Goal: Transaction & Acquisition: Purchase product/service

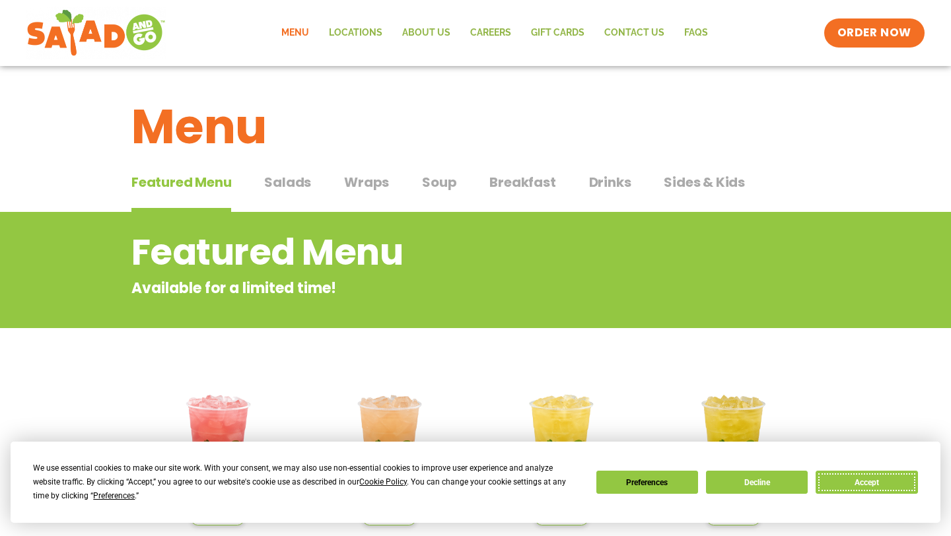
click at [853, 485] on button "Accept" at bounding box center [867, 482] width 102 height 23
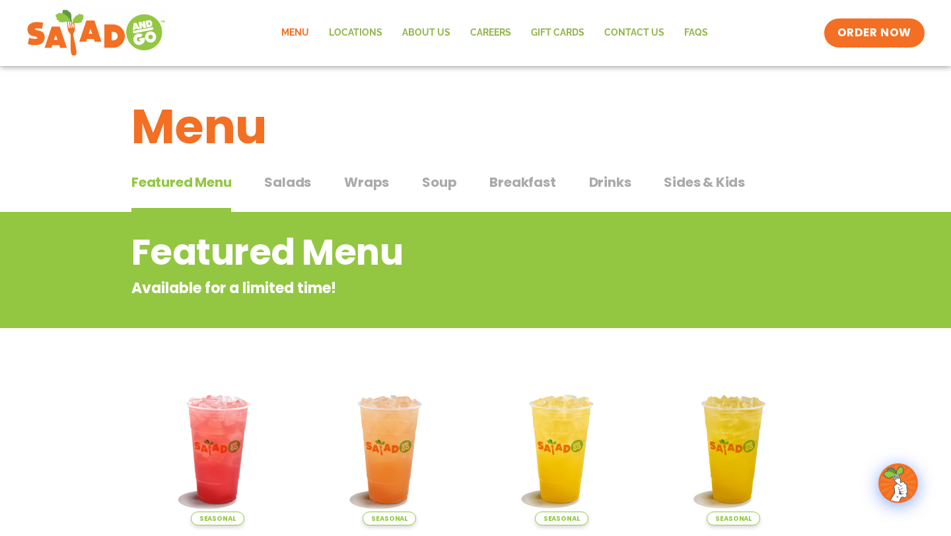
click at [374, 182] on span "Wraps" at bounding box center [366, 182] width 45 height 20
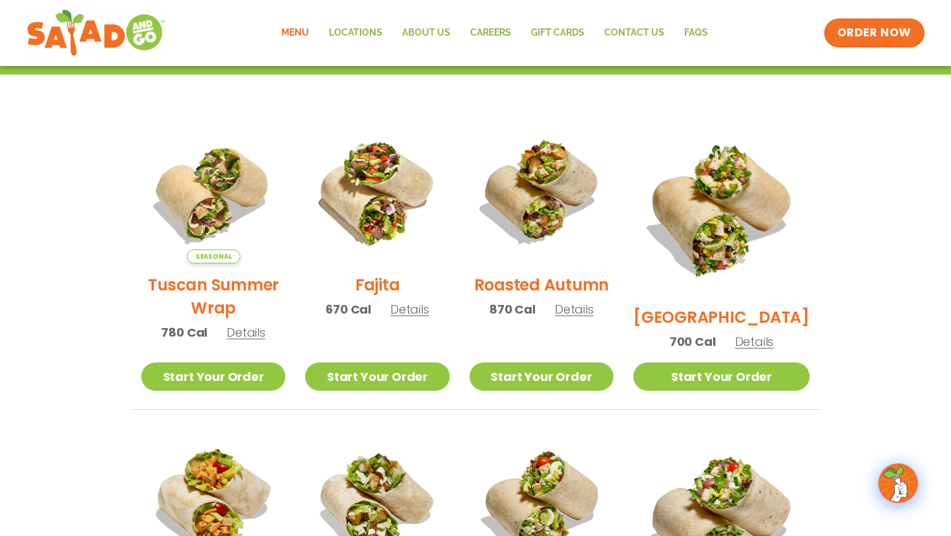
scroll to position [299, 0]
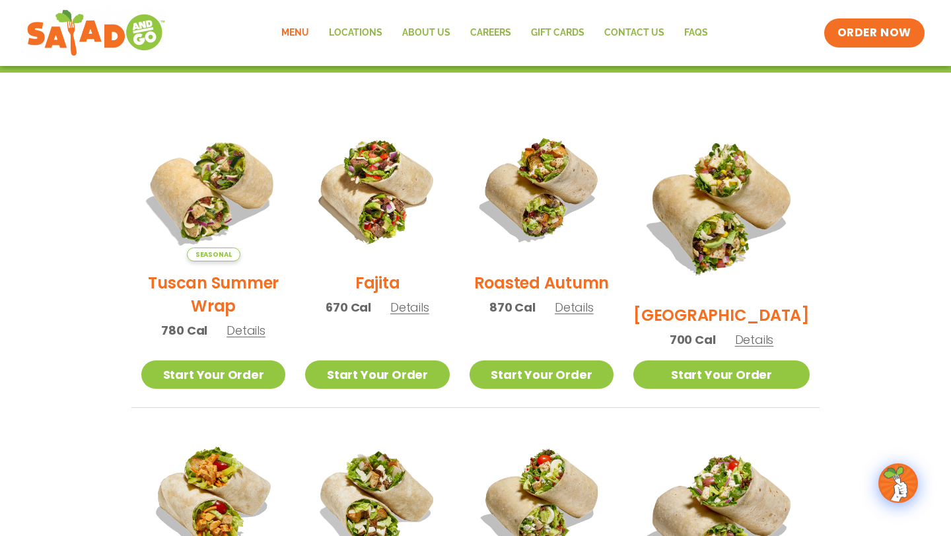
click at [210, 207] on img at bounding box center [213, 189] width 169 height 169
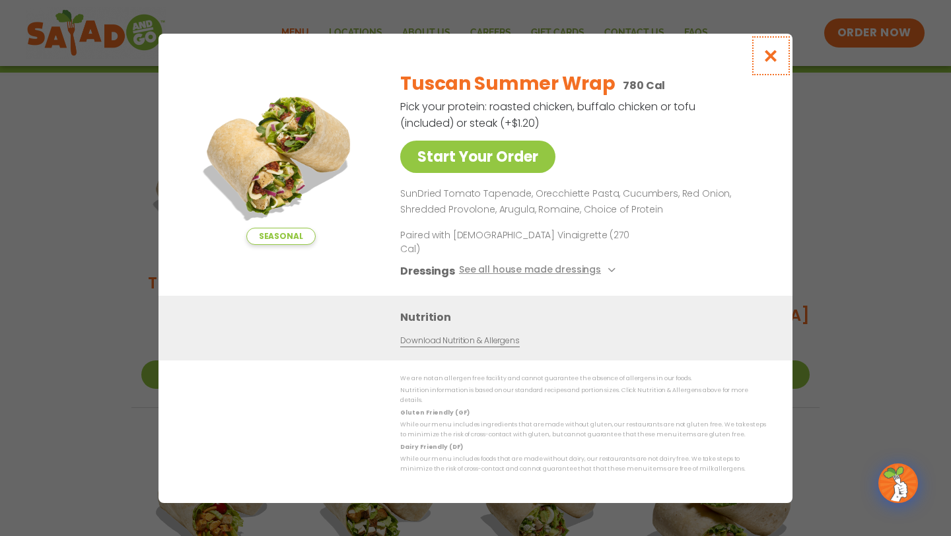
click at [765, 63] on icon "Close modal" at bounding box center [771, 56] width 17 height 14
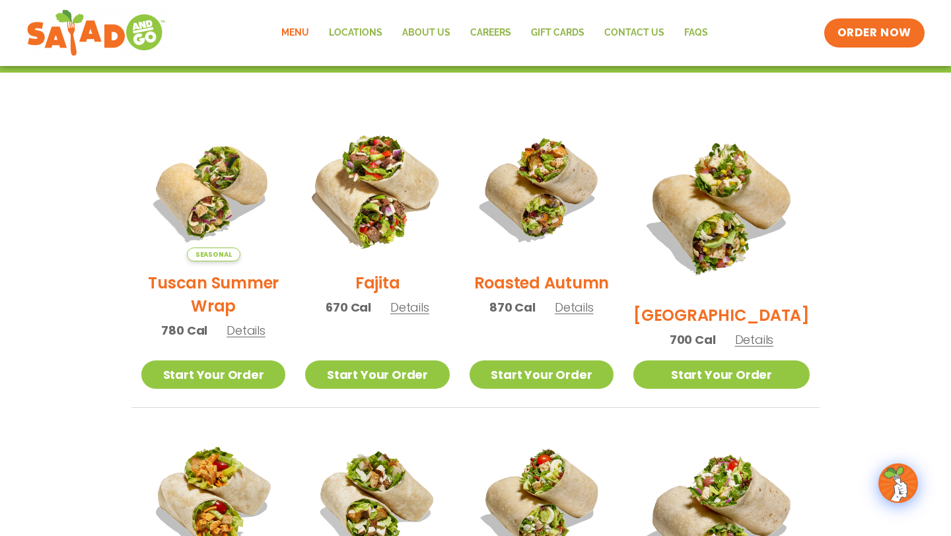
click at [390, 193] on img at bounding box center [377, 189] width 169 height 169
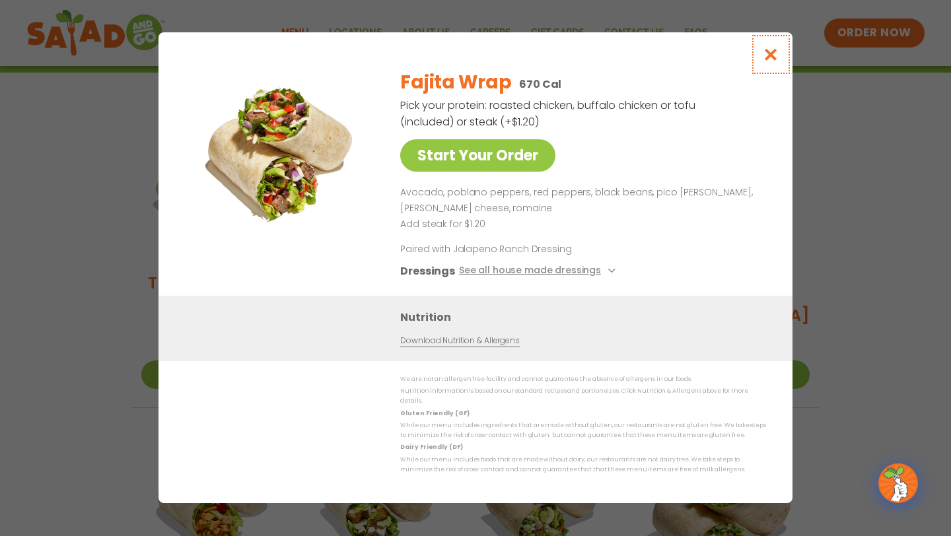
click at [777, 56] on icon "Close modal" at bounding box center [771, 55] width 17 height 14
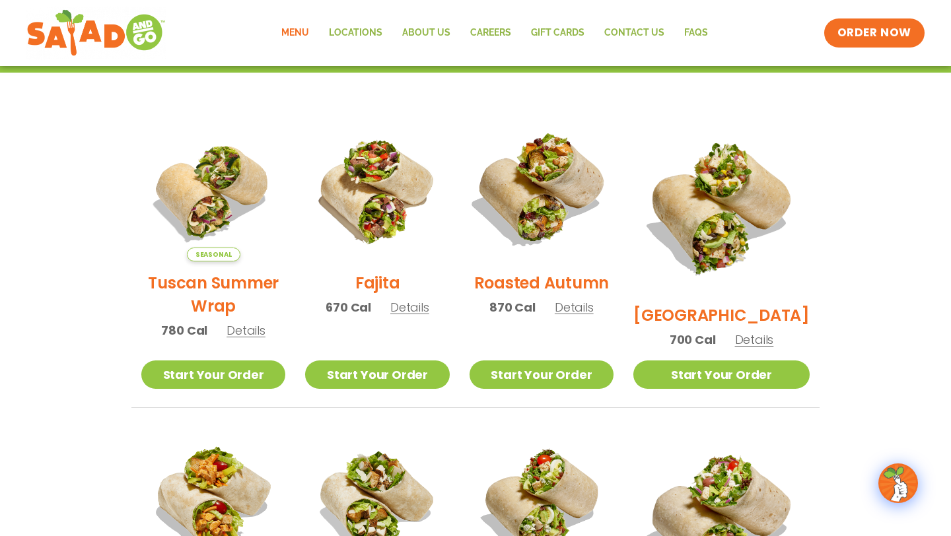
click at [559, 204] on img at bounding box center [541, 189] width 169 height 169
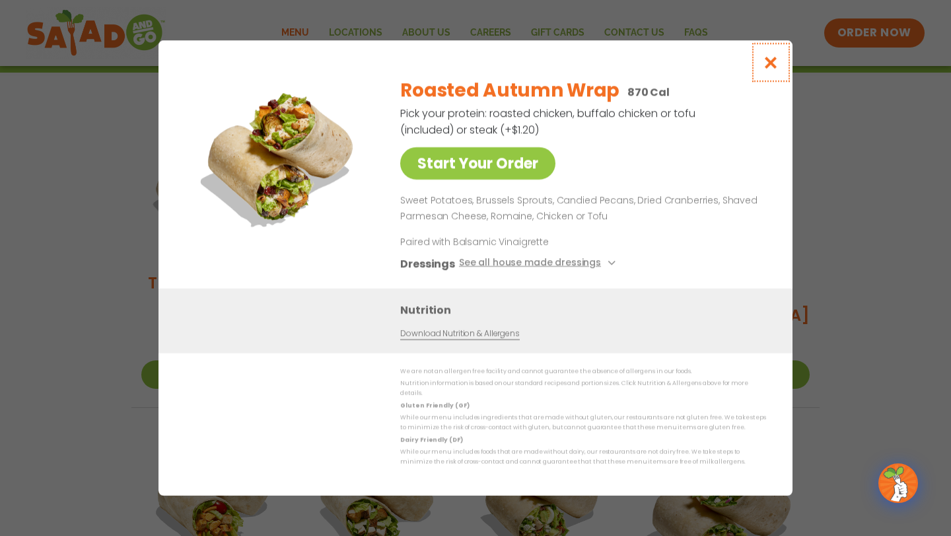
click at [772, 75] on button "Close modal" at bounding box center [771, 62] width 43 height 44
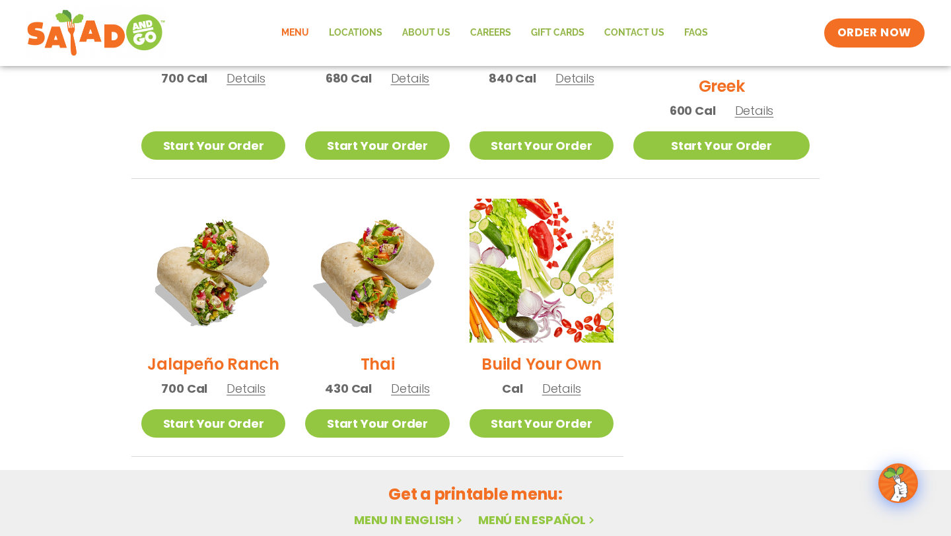
scroll to position [839, 0]
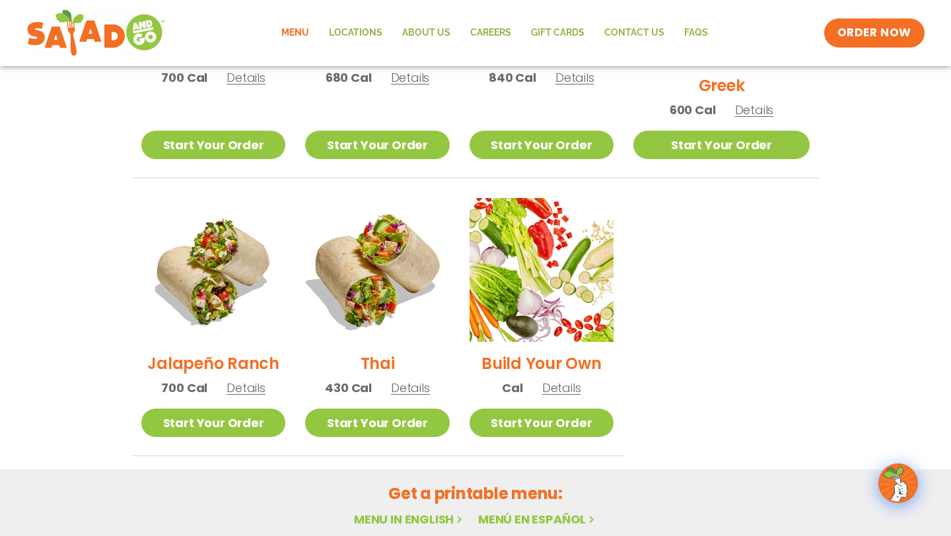
click at [385, 214] on img at bounding box center [377, 270] width 169 height 169
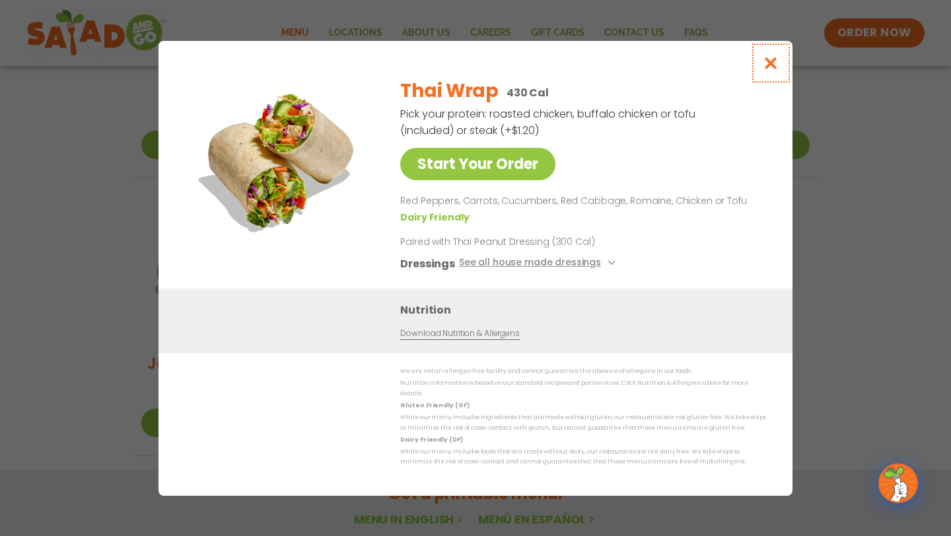
click at [772, 64] on icon "Close modal" at bounding box center [771, 63] width 17 height 14
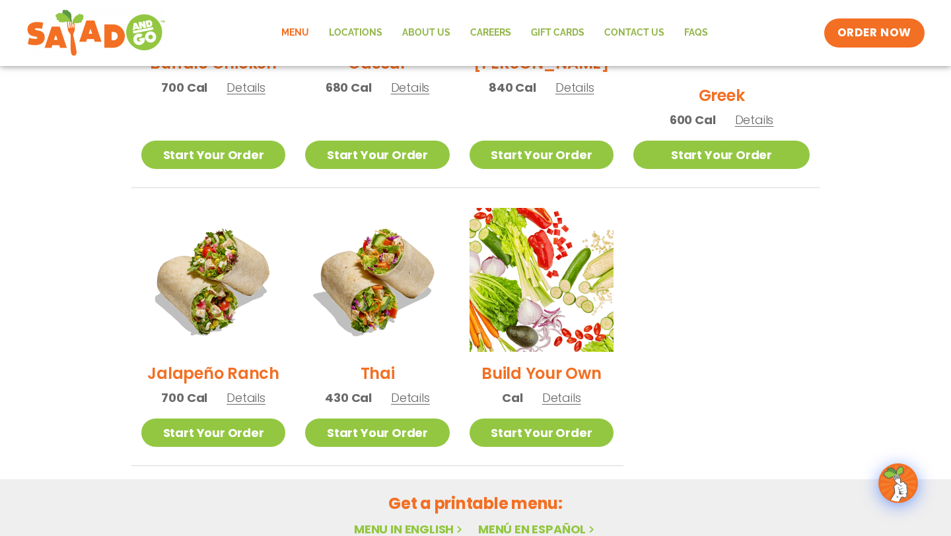
scroll to position [857, 0]
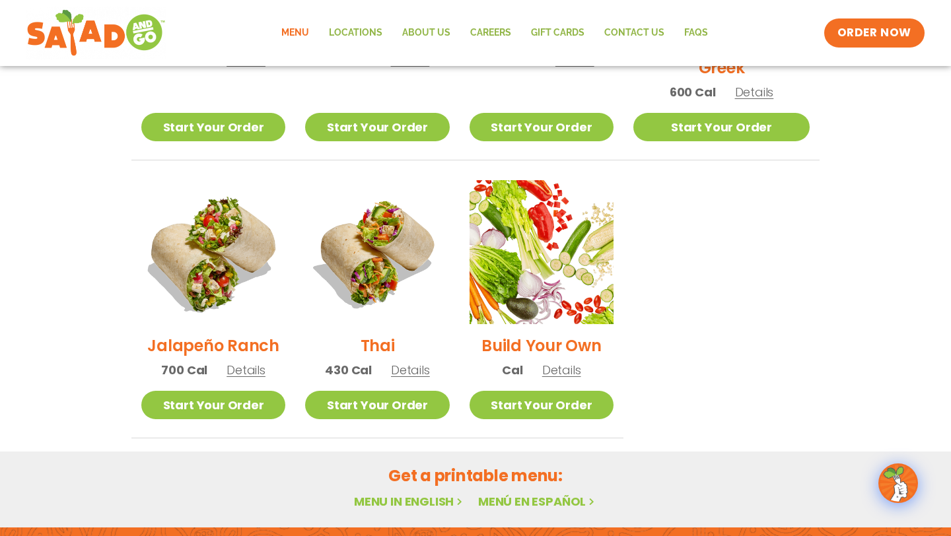
click at [220, 244] on img at bounding box center [213, 252] width 169 height 169
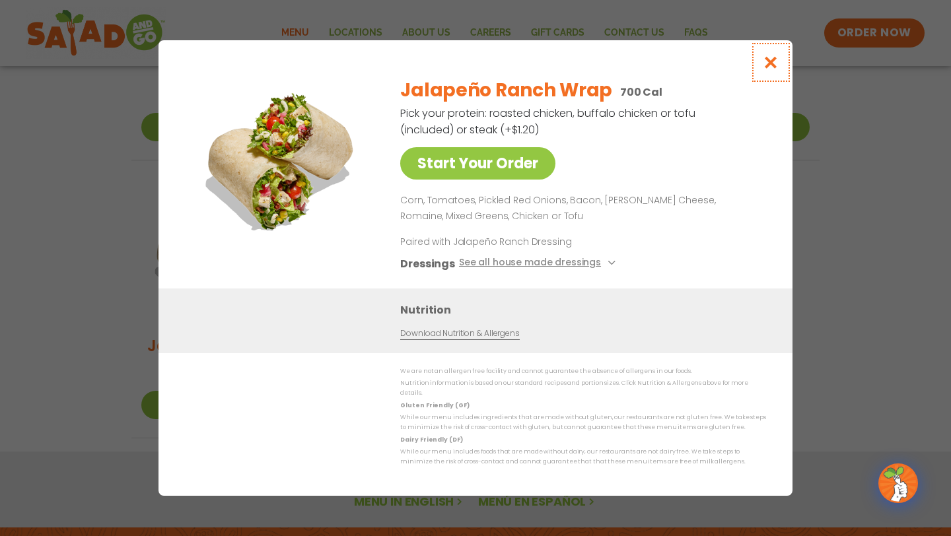
click at [767, 69] on icon "Close modal" at bounding box center [771, 62] width 17 height 14
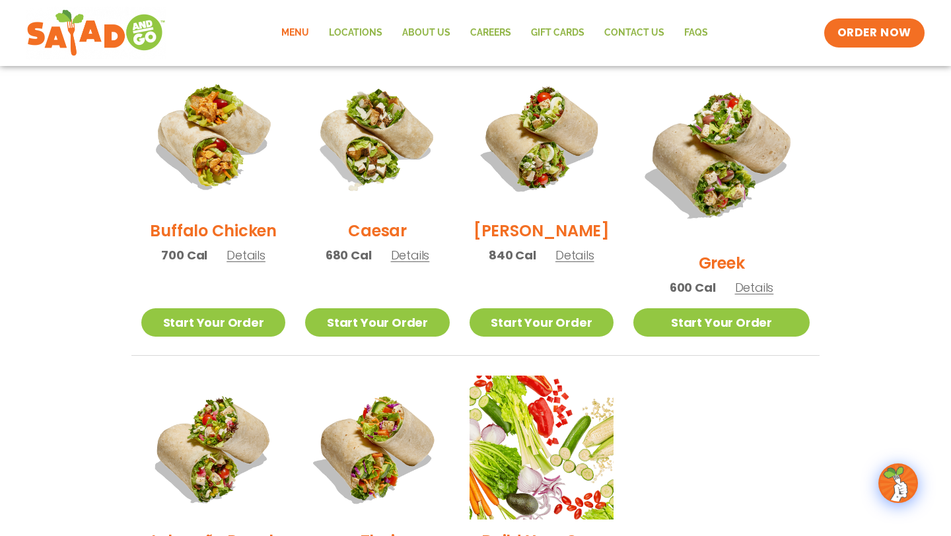
scroll to position [654, 0]
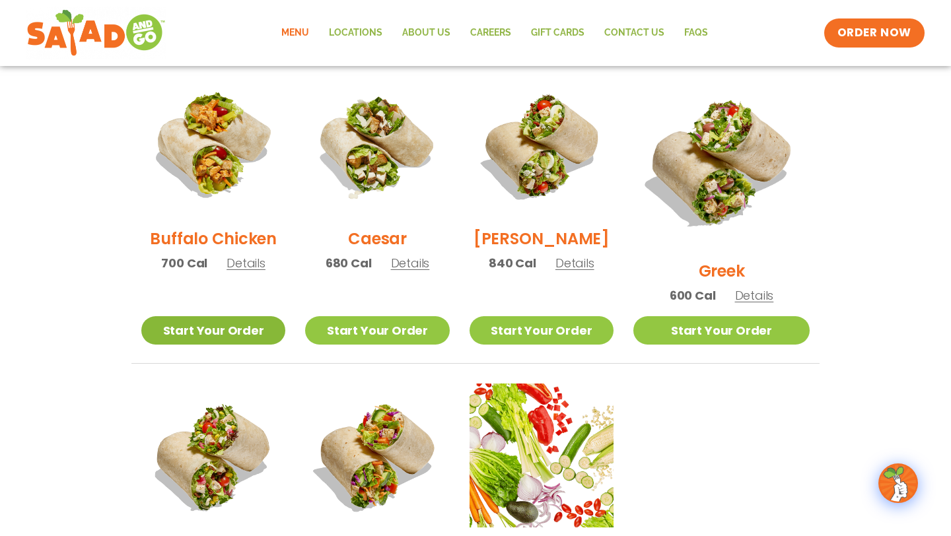
click at [229, 316] on link "Start Your Order" at bounding box center [213, 330] width 144 height 28
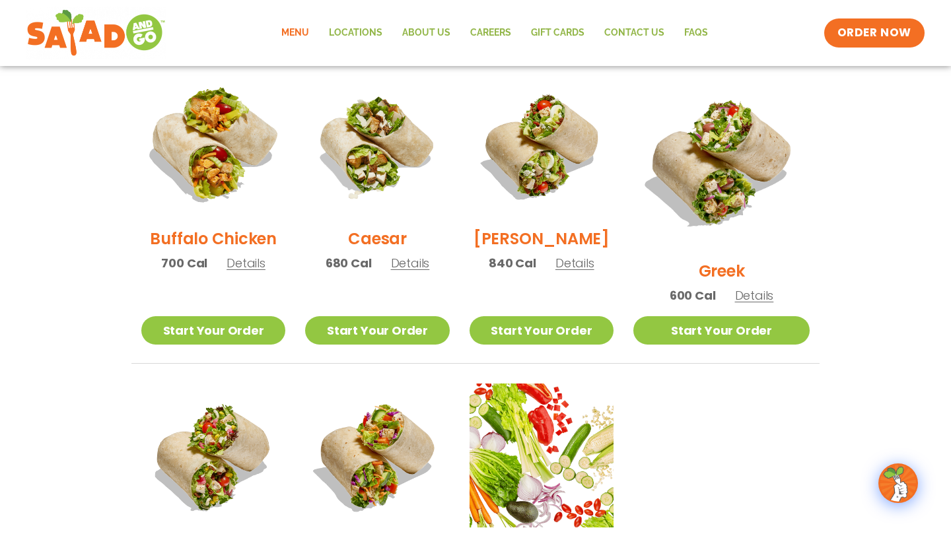
click at [227, 159] on img at bounding box center [213, 145] width 169 height 169
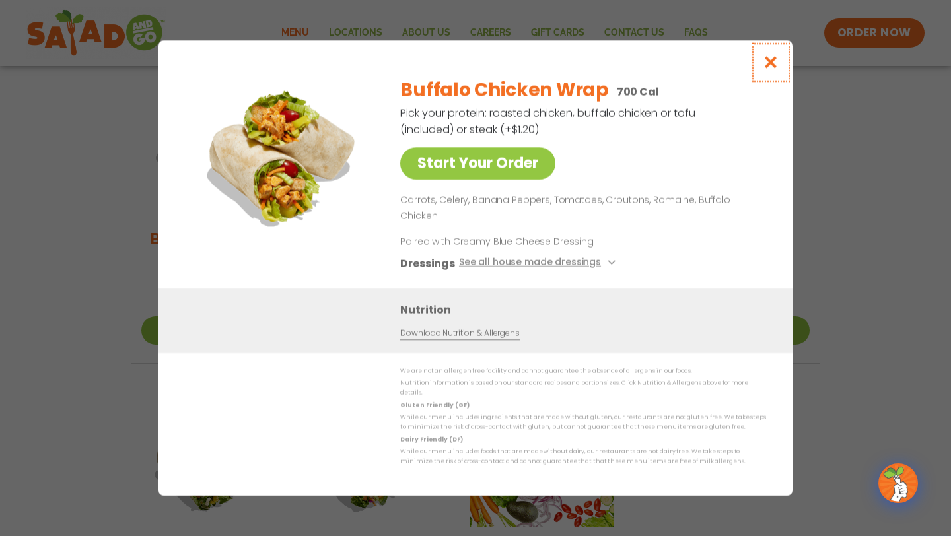
click at [768, 69] on icon "Close modal" at bounding box center [771, 62] width 17 height 14
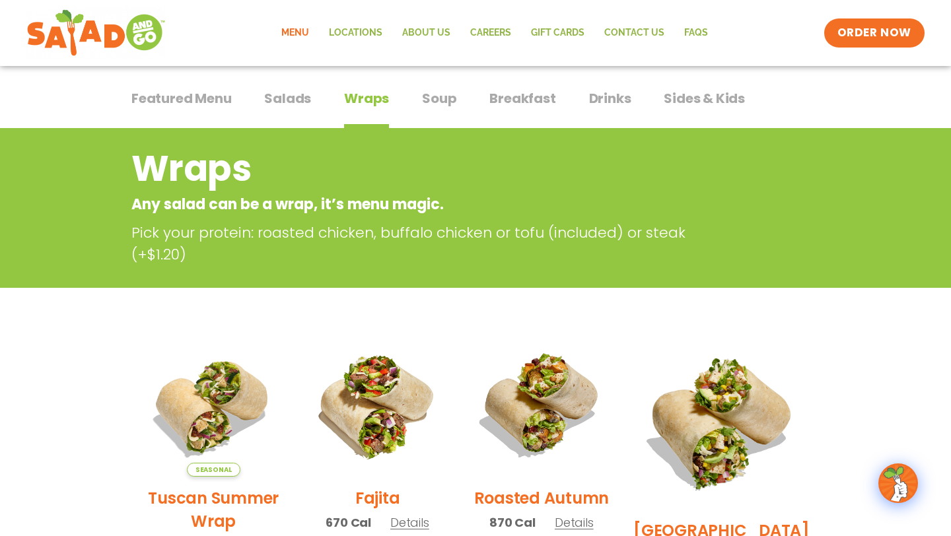
scroll to position [0, 0]
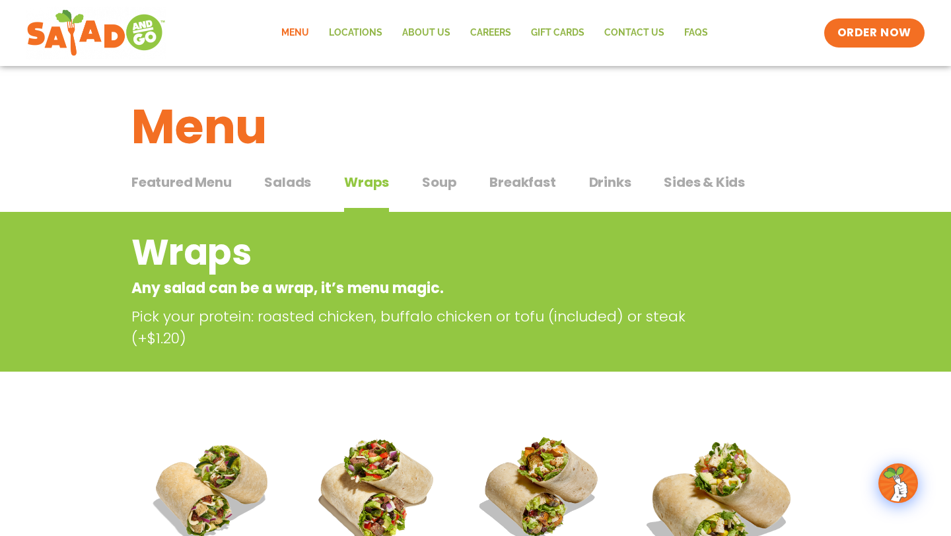
click at [275, 184] on span "Salads" at bounding box center [287, 182] width 47 height 20
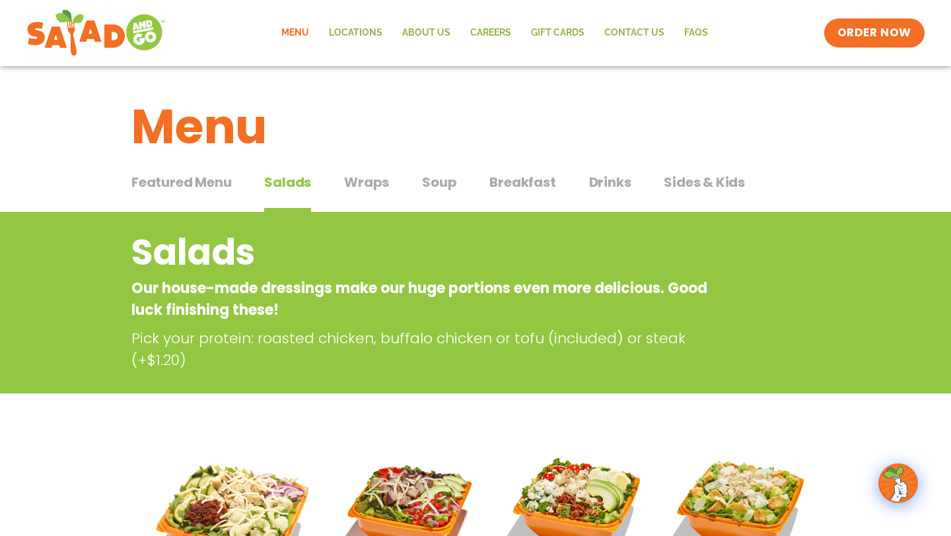
click at [194, 178] on span "Featured Menu" at bounding box center [181, 182] width 100 height 20
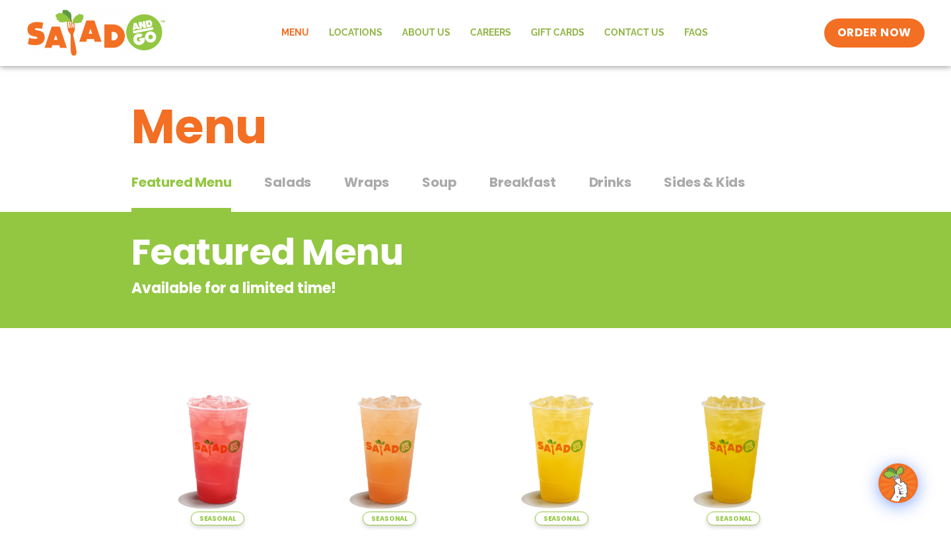
click at [426, 177] on span "Soup" at bounding box center [439, 182] width 34 height 20
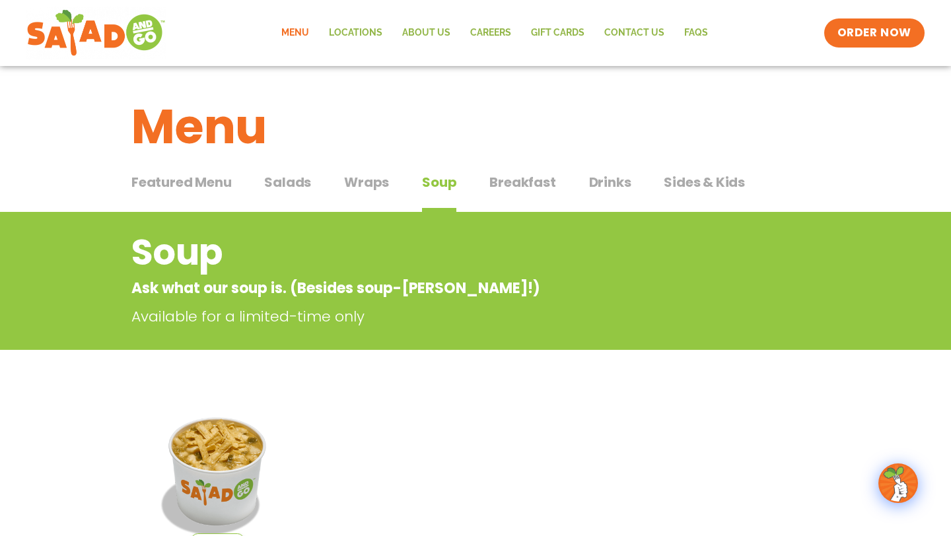
click at [357, 182] on span "Wraps" at bounding box center [366, 182] width 45 height 20
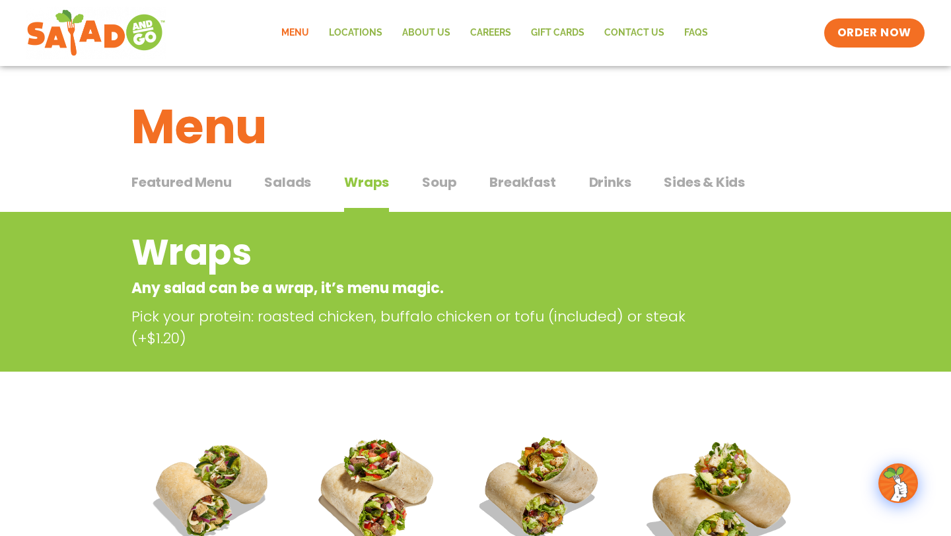
click at [279, 190] on span "Salads" at bounding box center [287, 182] width 47 height 20
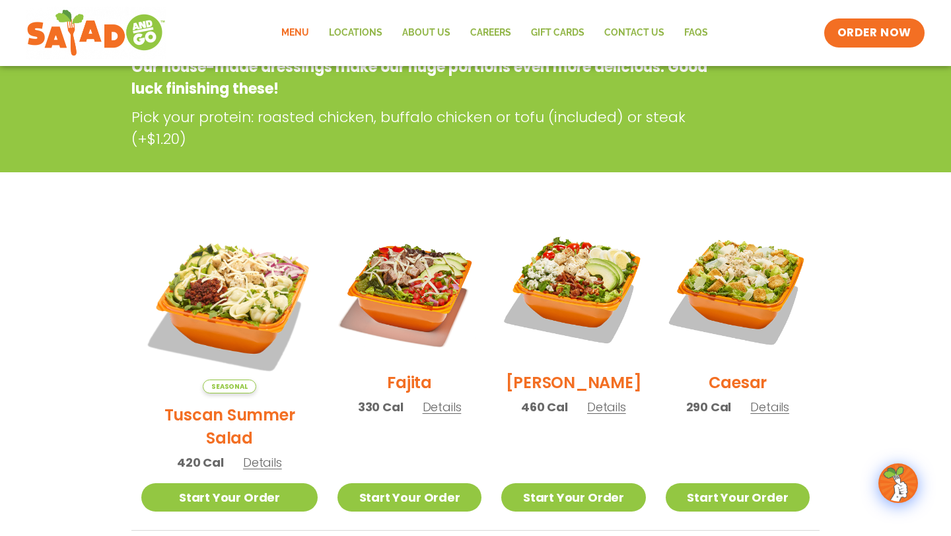
scroll to position [236, 0]
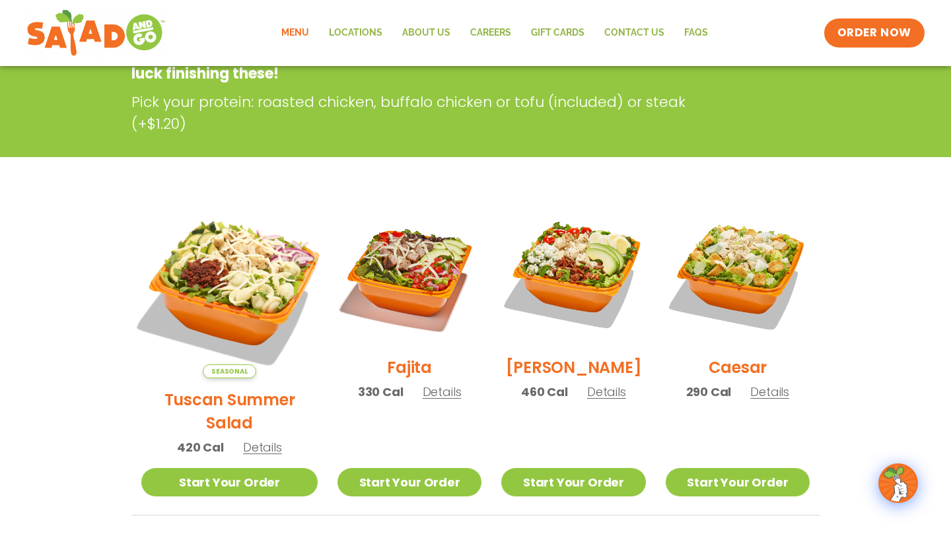
click at [219, 264] on img at bounding box center [229, 290] width 207 height 207
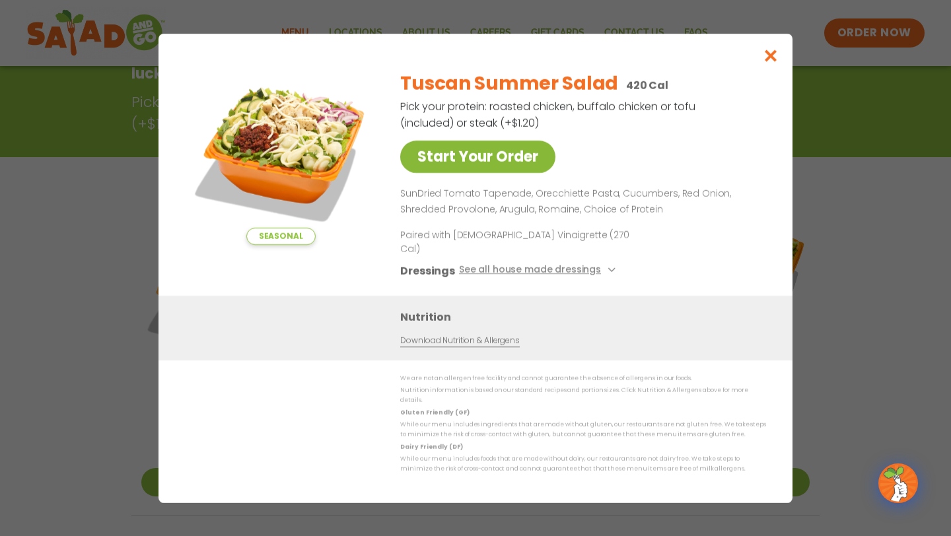
click at [483, 168] on link "Start Your Order" at bounding box center [477, 157] width 155 height 32
click at [769, 63] on icon "Close modal" at bounding box center [771, 56] width 17 height 14
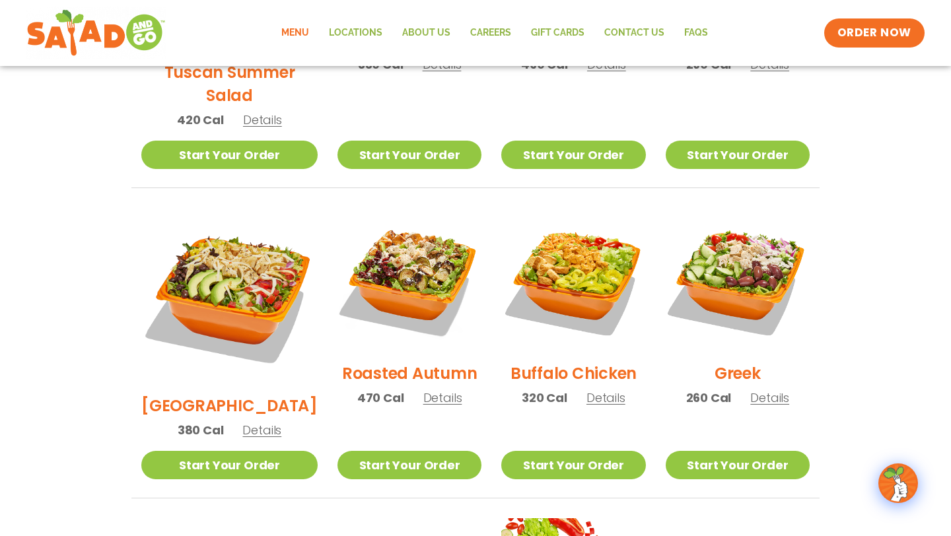
scroll to position [585, 0]
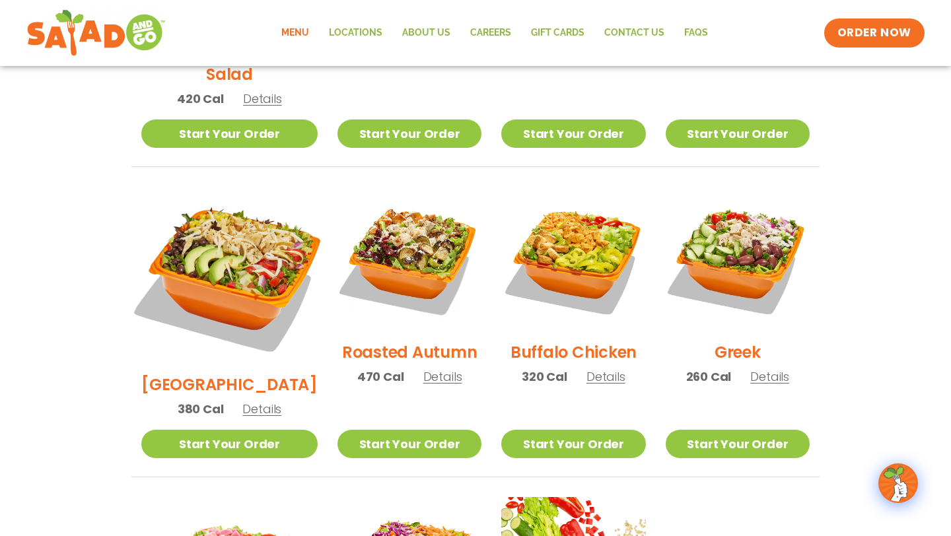
click at [204, 256] on img at bounding box center [229, 275] width 207 height 207
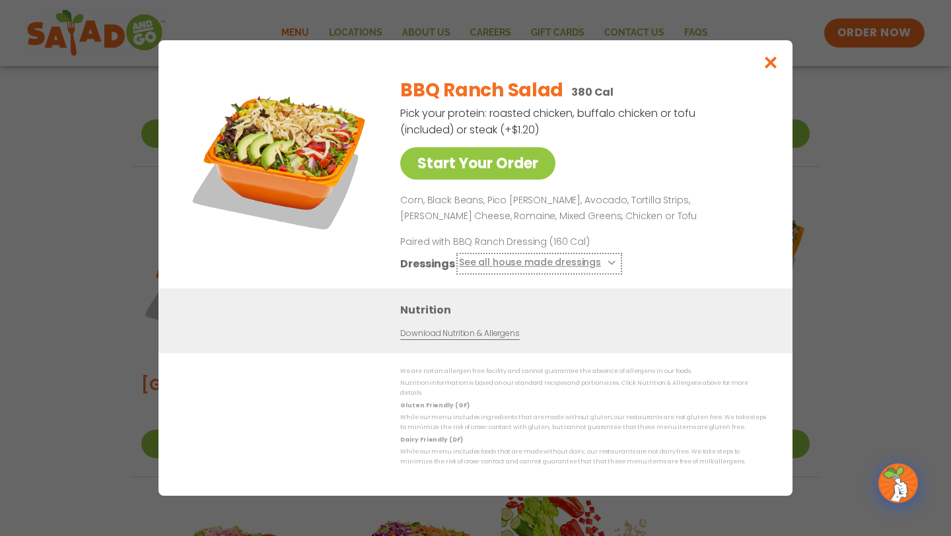
click at [608, 265] on icon at bounding box center [610, 262] width 5 height 5
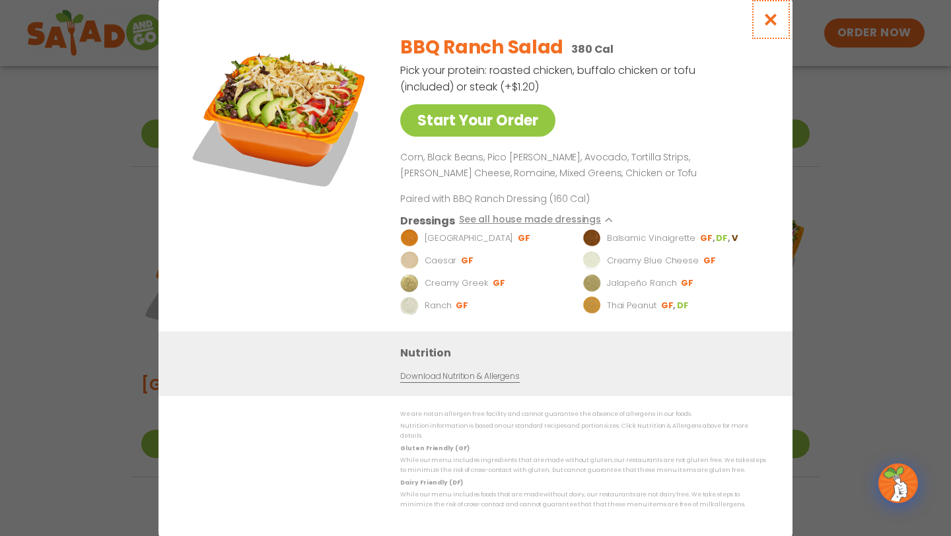
click at [775, 26] on icon "Close modal" at bounding box center [771, 20] width 17 height 14
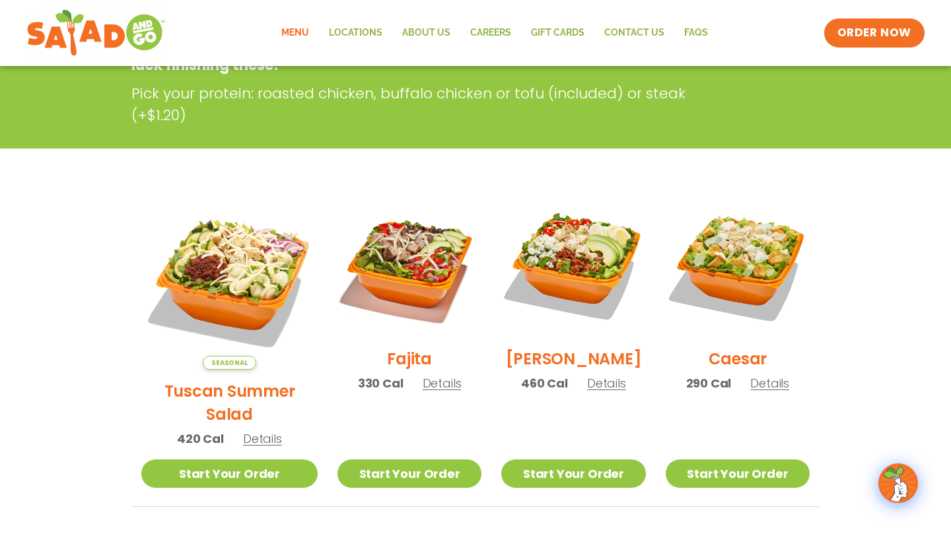
scroll to position [173, 0]
